Goal: Information Seeking & Learning: Learn about a topic

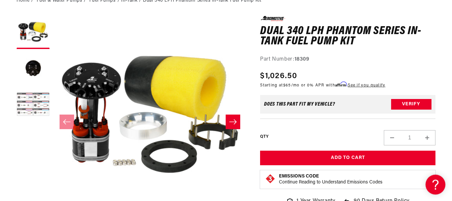
click at [24, 111] on button "Load image 3 in gallery view" at bounding box center [33, 105] width 33 height 33
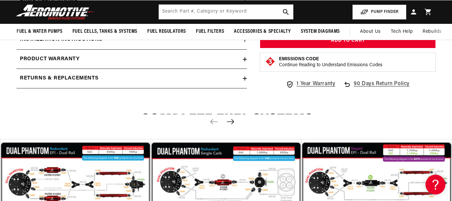
scroll to position [928, 0]
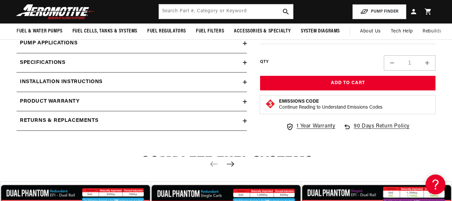
click at [110, 86] on div "Installation Instructions" at bounding box center [130, 82] width 226 height 9
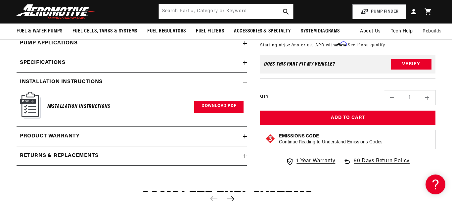
click at [221, 113] on link "Download PDF" at bounding box center [218, 107] width 49 height 12
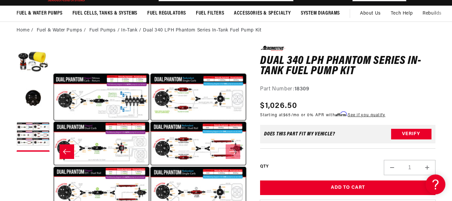
scroll to position [0, 0]
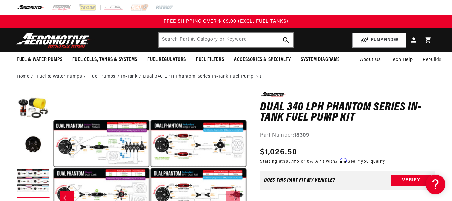
click at [96, 78] on link "Fuel Pumps" at bounding box center [102, 76] width 26 height 7
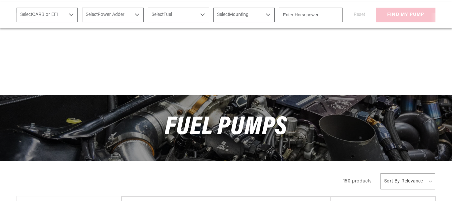
scroll to position [236, 0]
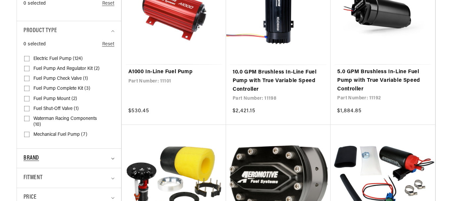
click at [112, 154] on summary "Brand" at bounding box center [68, 158] width 91 height 20
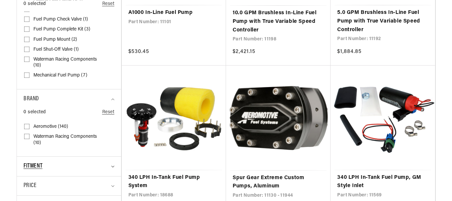
click at [111, 166] on summary "Fitment" at bounding box center [68, 166] width 91 height 20
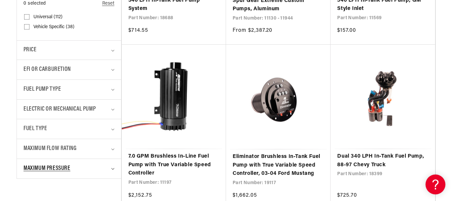
scroll to position [481, 0]
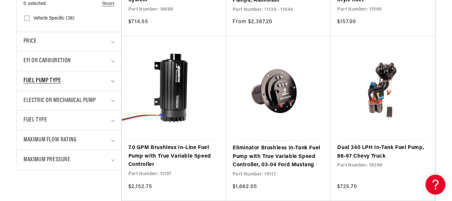
click at [113, 82] on icon "Fuel Pump Type (0 selected)" at bounding box center [112, 81] width 3 height 2
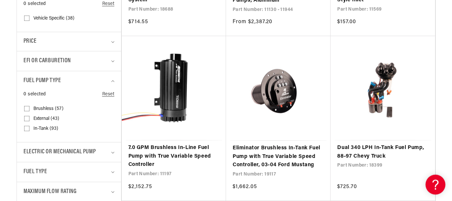
click at [25, 131] on input "In-Tank (93) In-Tank (93 products)" at bounding box center [26, 129] width 5 height 5
checkbox input "true"
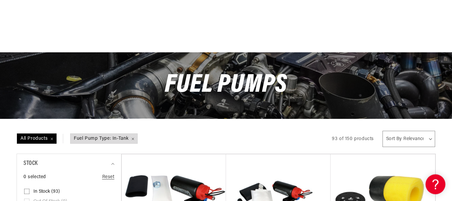
scroll to position [127, 0]
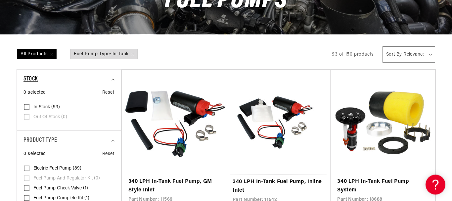
click at [113, 81] on summary "Stock" at bounding box center [68, 79] width 91 height 20
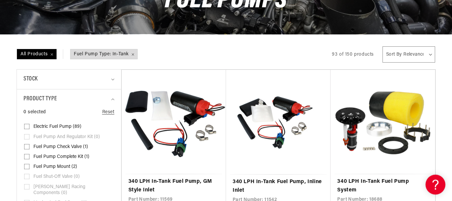
click at [67, 126] on span "Electric Fuel Pump (89)" at bounding box center [57, 127] width 48 height 6
click at [29, 126] on input "Electric Fuel Pump (89) Electric Fuel Pump (89 products)" at bounding box center [26, 127] width 5 height 5
checkbox input "true"
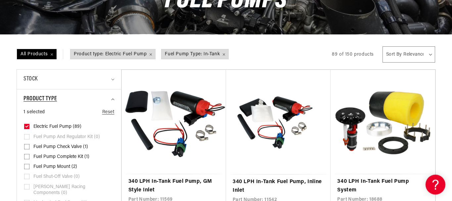
click at [112, 101] on summary "Product type" at bounding box center [68, 99] width 91 height 20
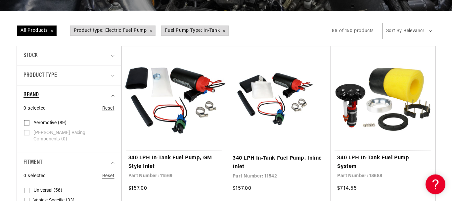
scroll to position [152, 0]
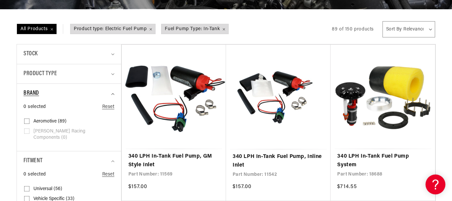
click at [113, 94] on icon "Brand (0 selected)" at bounding box center [112, 94] width 3 height 2
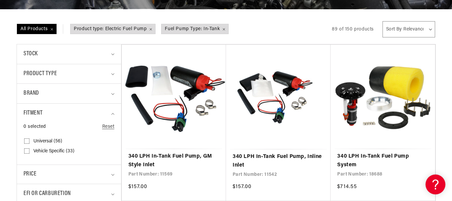
click at [35, 142] on span "Universal (56)" at bounding box center [47, 141] width 29 height 6
click at [29, 142] on input "Universal (56) Universal (56 products)" at bounding box center [26, 142] width 5 height 5
checkbox input "true"
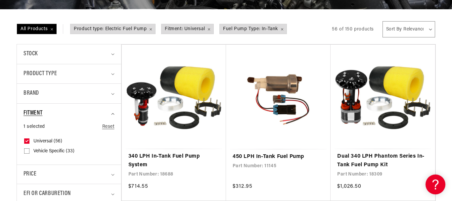
click at [110, 114] on summary "Fitment" at bounding box center [68, 114] width 91 height 20
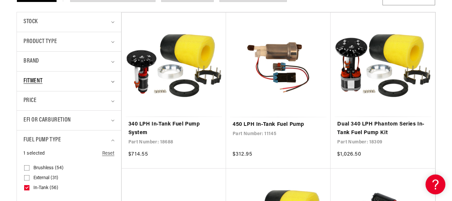
scroll to position [202, 0]
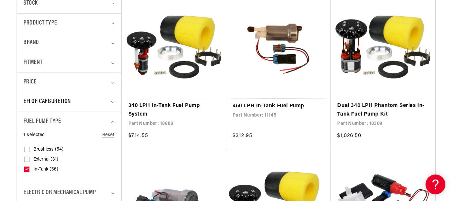
click at [112, 102] on icon "EFI or Carburetion (0 selected)" at bounding box center [112, 102] width 3 height 2
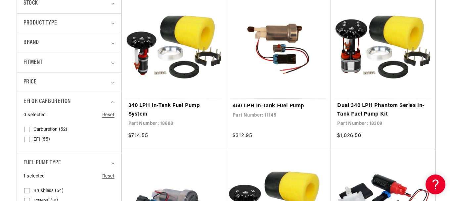
click at [29, 139] on input "EFI (55) EFI (55 products)" at bounding box center [26, 140] width 5 height 5
checkbox input "true"
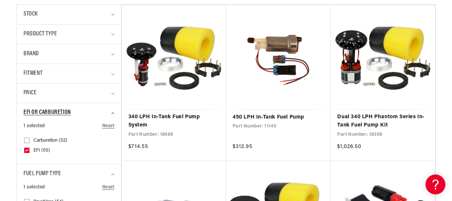
click at [113, 114] on summary "EFI or Carburetion" at bounding box center [68, 113] width 91 height 20
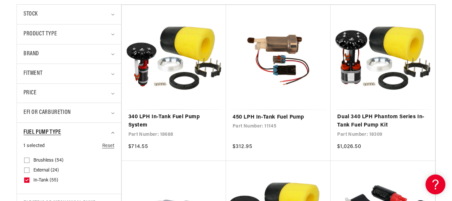
click at [113, 133] on icon "Fuel Pump Type (1 selected)" at bounding box center [112, 133] width 3 height 2
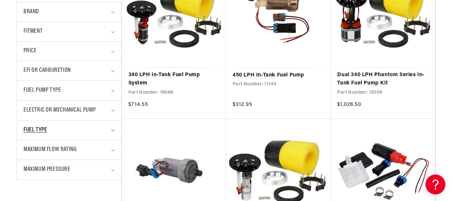
scroll to position [245, 0]
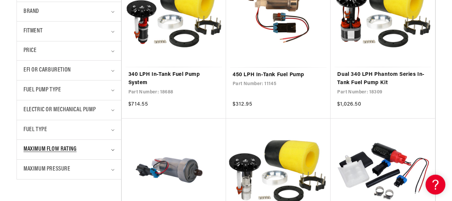
click at [111, 148] on summary "Maximum Flow Rating" at bounding box center [68, 150] width 91 height 20
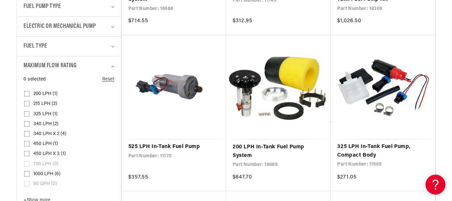
scroll to position [329, 0]
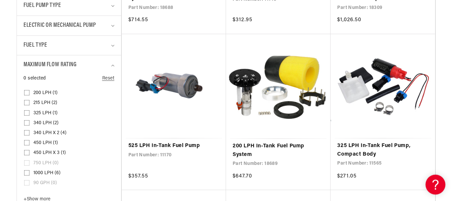
click at [48, 134] on span "340 LPH x 2 (4)" at bounding box center [49, 133] width 33 height 6
click at [29, 134] on input "340 LPH x 2 (4) 340 LPH x 2 (4 products)" at bounding box center [26, 133] width 5 height 5
checkbox input "true"
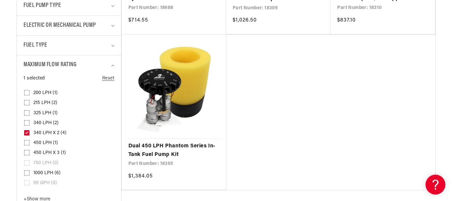
click at [41, 124] on span "340 LPH (2)" at bounding box center [45, 123] width 25 height 6
click at [29, 124] on input "340 LPH (2) 340 LPH (2 products)" at bounding box center [26, 123] width 5 height 5
checkbox input "true"
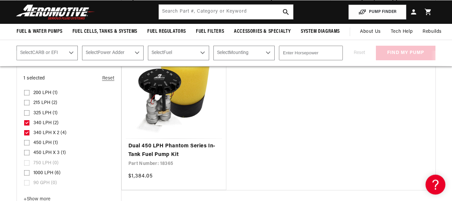
scroll to position [329, 0]
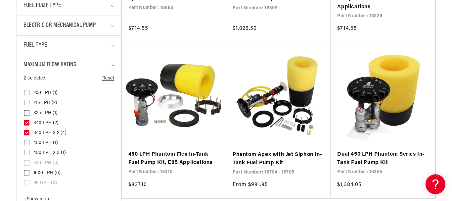
scroll to position [371, 0]
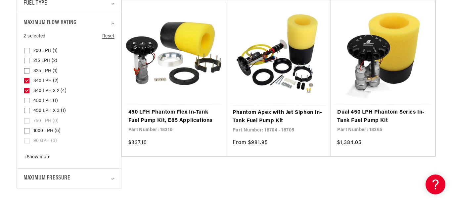
click at [46, 158] on span "+ Show more" at bounding box center [36, 156] width 27 height 5
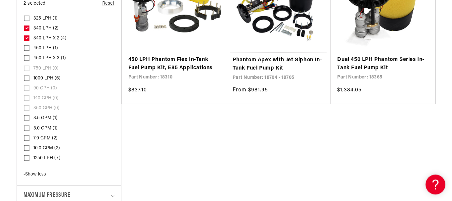
scroll to position [464, 0]
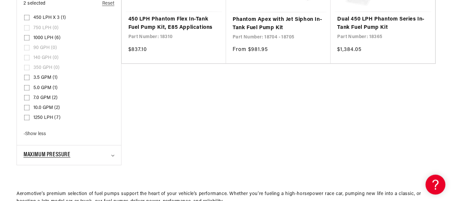
click at [114, 153] on summary "Maximum Pressure" at bounding box center [68, 155] width 91 height 20
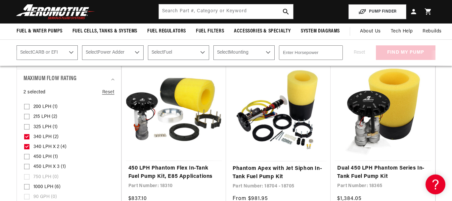
scroll to position [312, 0]
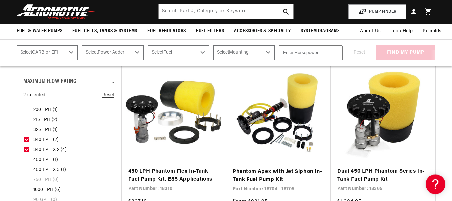
click at [28, 169] on input "450 LPH x 3 (1) 450 LPH x 3 (1 product)" at bounding box center [26, 170] width 5 height 5
checkbox input "true"
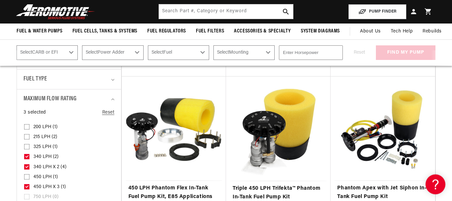
scroll to position [304, 0]
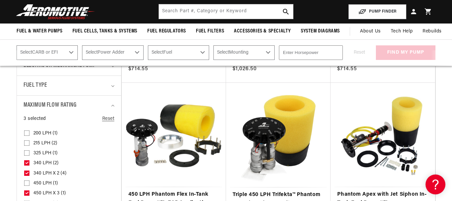
click at [26, 162] on icon at bounding box center [27, 162] width 4 height 2
click at [26, 162] on input "340 LPH (2) 340 LPH (2 products)" at bounding box center [26, 163] width 5 height 5
checkbox input "false"
click at [28, 193] on icon at bounding box center [27, 192] width 4 height 2
click at [28, 193] on input "450 LPH x 3 (1) 450 LPH x 3 (1 product)" at bounding box center [26, 193] width 5 height 5
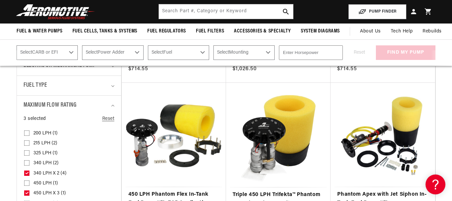
checkbox input "false"
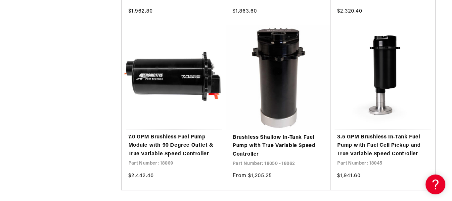
scroll to position [1385, 0]
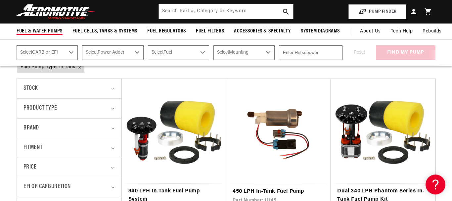
scroll to position [109, 0]
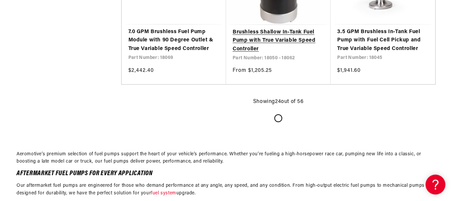
scroll to position [1493, 0]
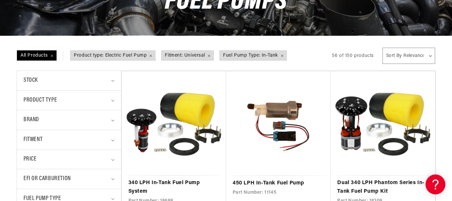
scroll to position [169, 0]
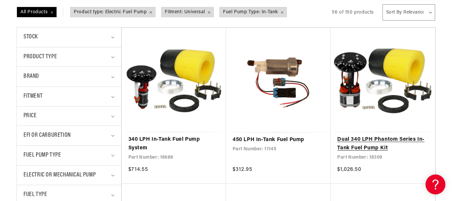
click at [370, 146] on link "Dual 340 LPH Phantom Series In-Tank Fuel Pump Kit" at bounding box center [382, 143] width 91 height 17
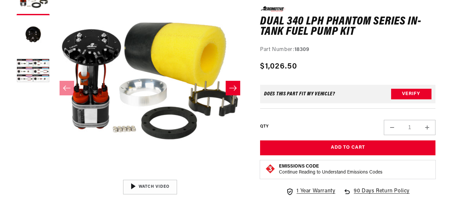
scroll to position [110, 0]
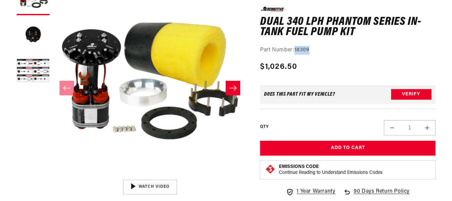
drag, startPoint x: 296, startPoint y: 98, endPoint x: 330, endPoint y: 102, distance: 34.3
click at [330, 102] on div "0.0 star rating Write a review Dual 340 LPH Phantom Series In-Tank Fuel Pump Ki…" at bounding box center [347, 104] width 175 height 195
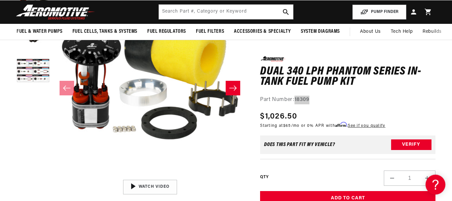
scroll to position [109, 0]
